Goal: Transaction & Acquisition: Purchase product/service

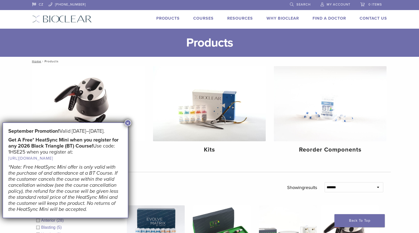
click at [127, 124] on button "×" at bounding box center [127, 123] width 7 height 7
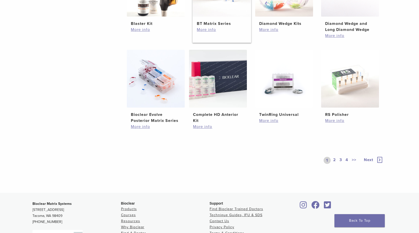
scroll to position [342, 0]
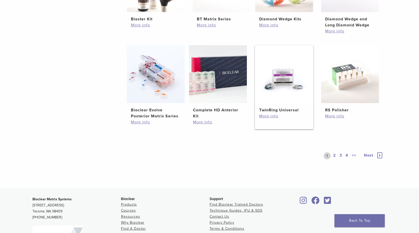
click at [280, 107] on h2 "TwinRing Universal" at bounding box center [284, 110] width 50 height 6
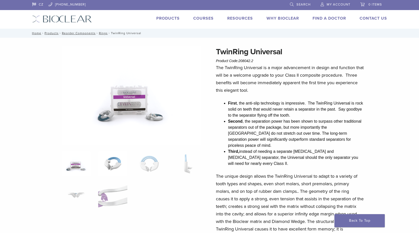
click at [116, 168] on img at bounding box center [112, 163] width 29 height 25
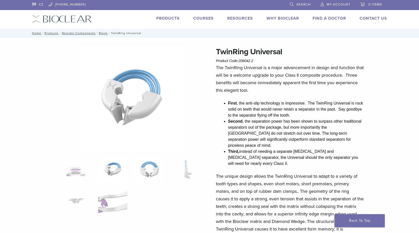
click at [152, 168] on img at bounding box center [149, 169] width 29 height 25
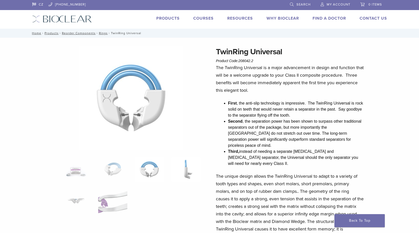
click at [183, 170] on img at bounding box center [185, 169] width 29 height 25
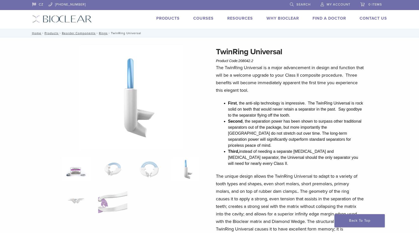
click at [80, 176] on img at bounding box center [76, 169] width 29 height 25
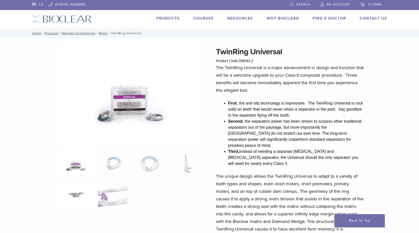
click at [77, 198] on img at bounding box center [76, 195] width 29 height 25
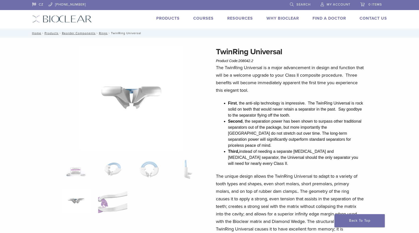
click at [93, 201] on ol at bounding box center [131, 188] width 146 height 63
click at [98, 201] on img at bounding box center [112, 201] width 29 height 25
